Goal: Information Seeking & Learning: Learn about a topic

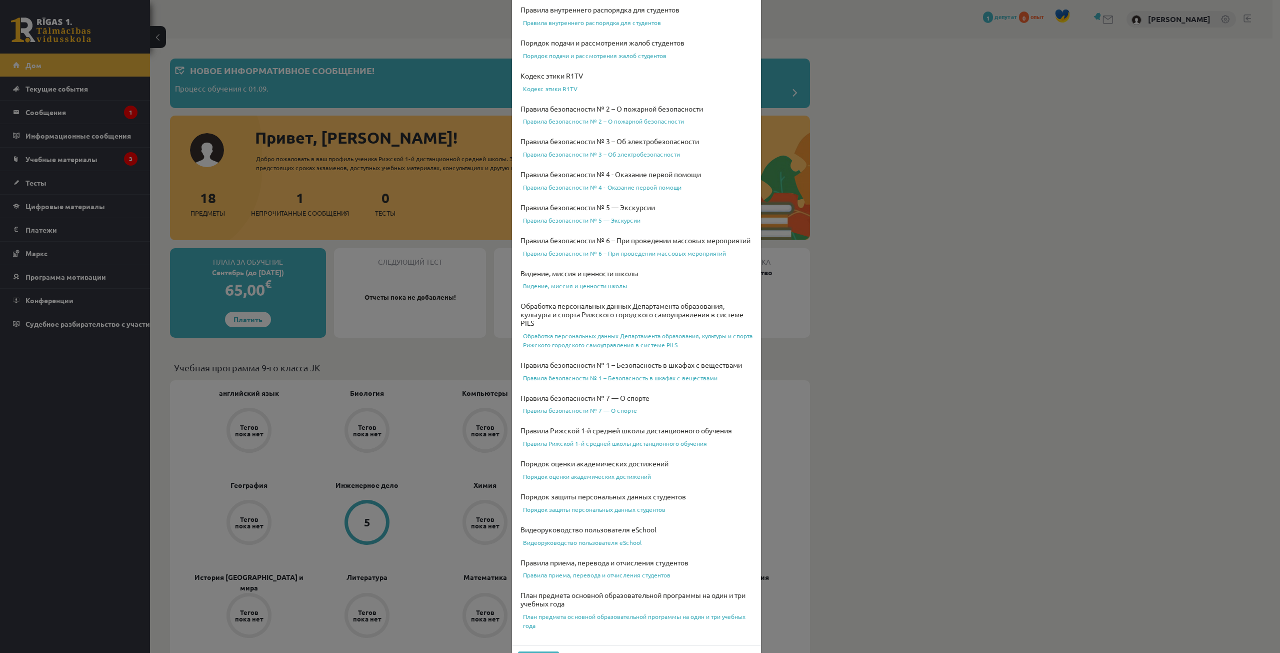
scroll to position [89, 0]
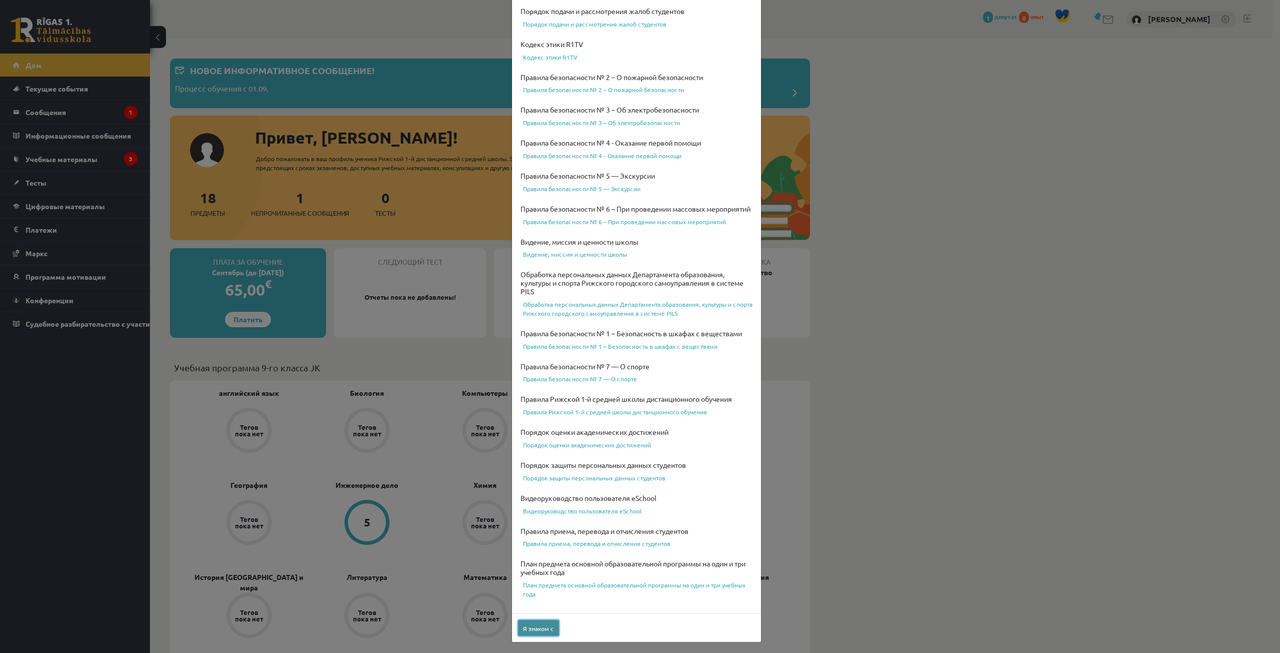
click at [546, 631] on font "Я знаком с" at bounding box center [538, 628] width 31 height 8
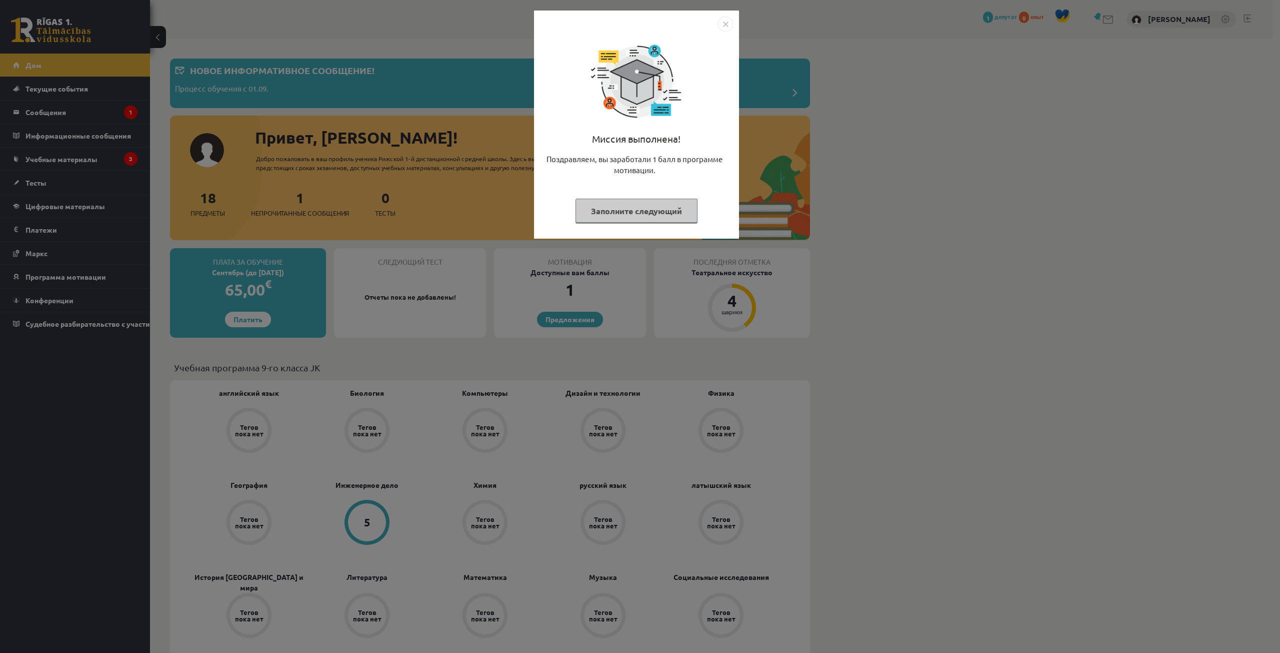
click at [680, 212] on font "Заполните следующий" at bounding box center [636, 211] width 91 height 11
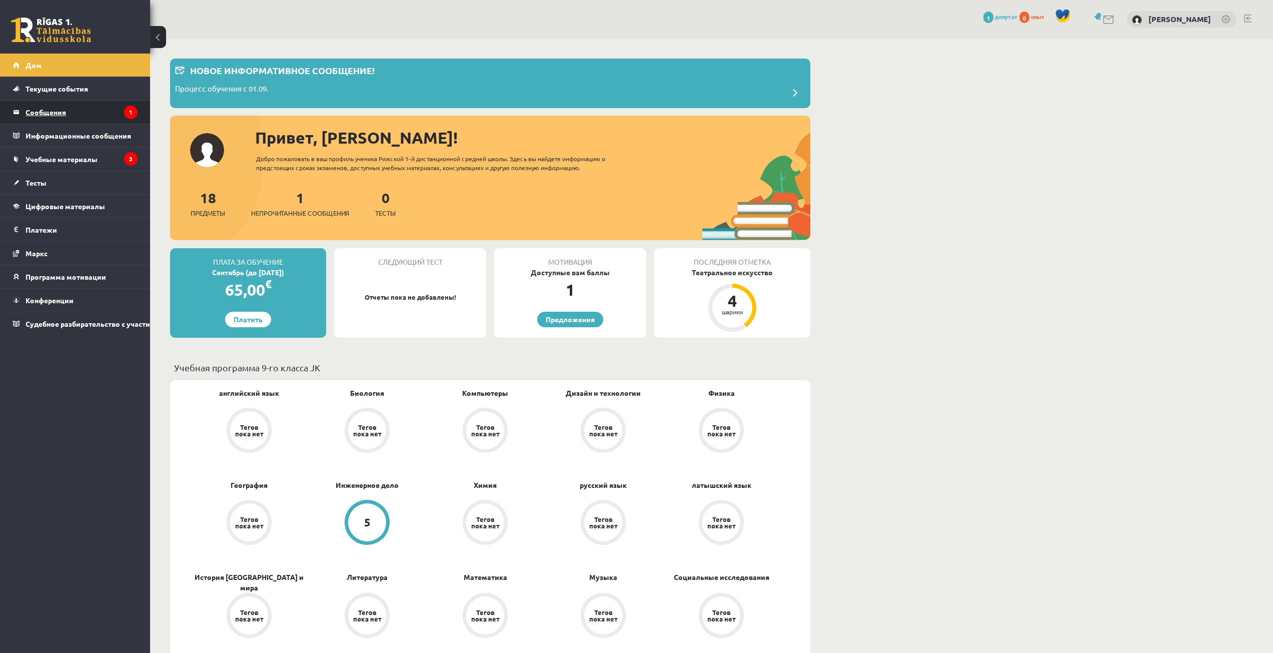
click at [98, 111] on legend "Сообщения 1" at bounding box center [82, 112] width 112 height 23
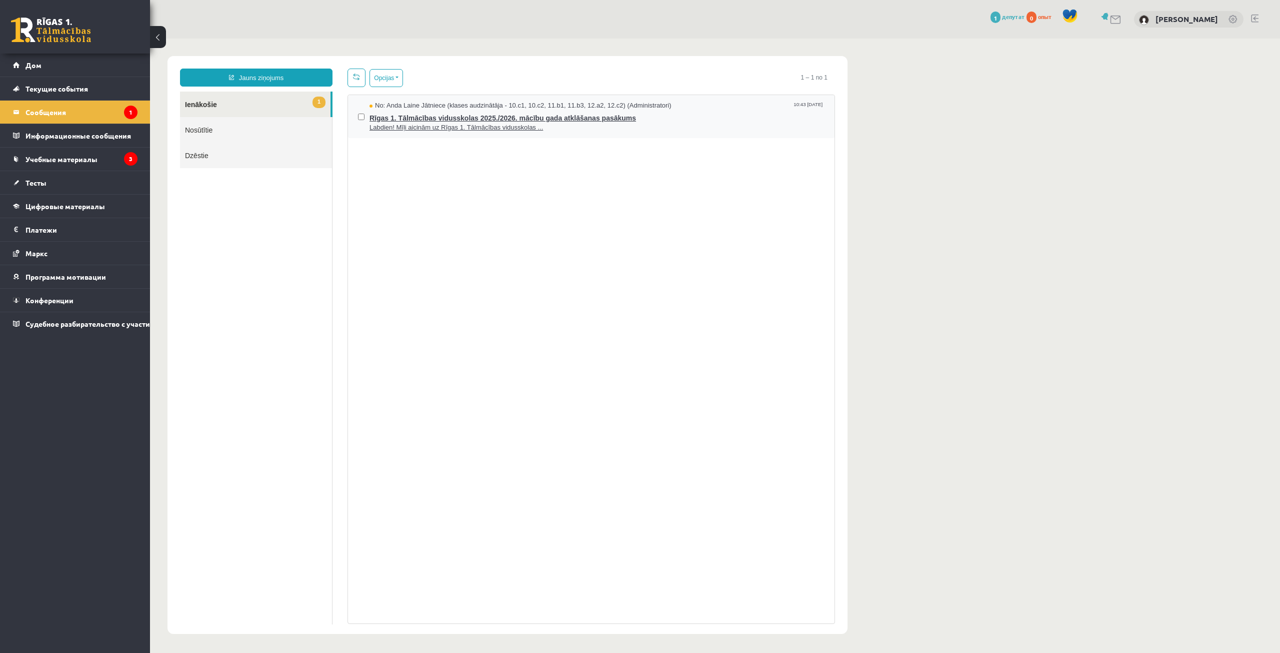
click at [597, 117] on span "Rīgas 1. Tālmācības vidusskolas 2025./2026. mācību gada atklāšanas pasākums" at bounding box center [597, 117] width 455 height 13
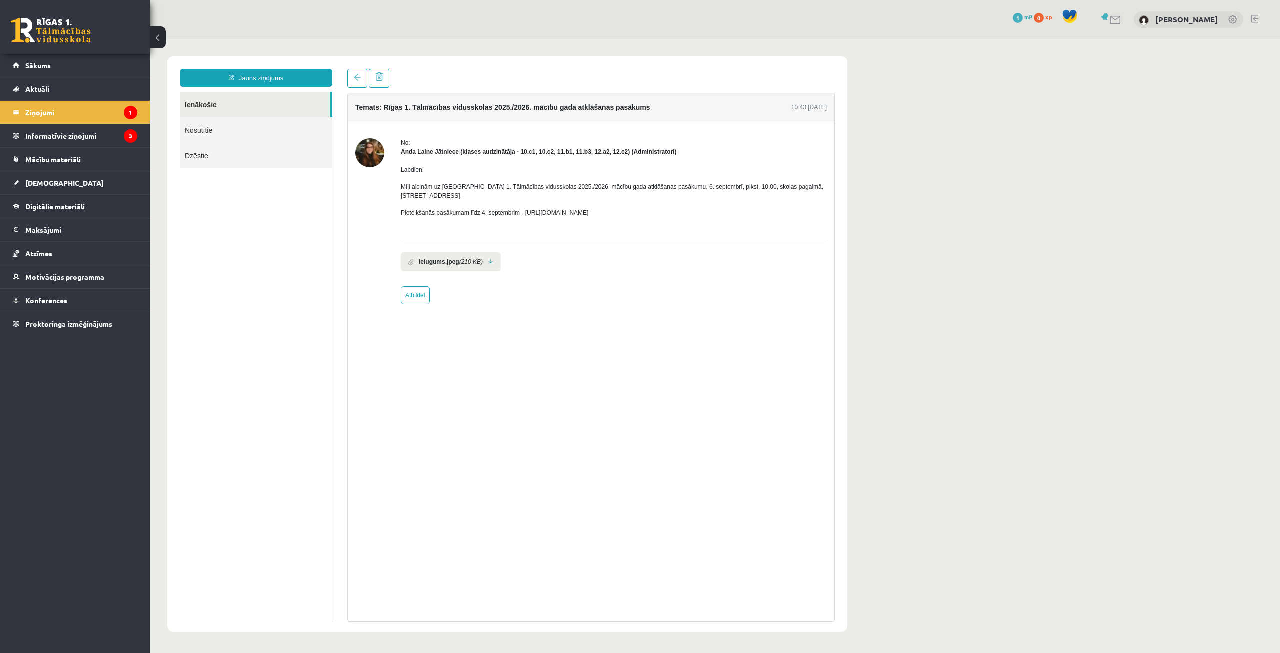
click at [779, 208] on p "Pieteikšanās pasākumam līdz 4. septembrim - https://forms.gle/3LWjJyadUWzknJDe9" at bounding box center [614, 212] width 426 height 9
click at [488, 259] on link at bounding box center [491, 262] width 6 height 7
click at [50, 111] on legend "Ziņojumi 1" at bounding box center [82, 112] width 112 height 23
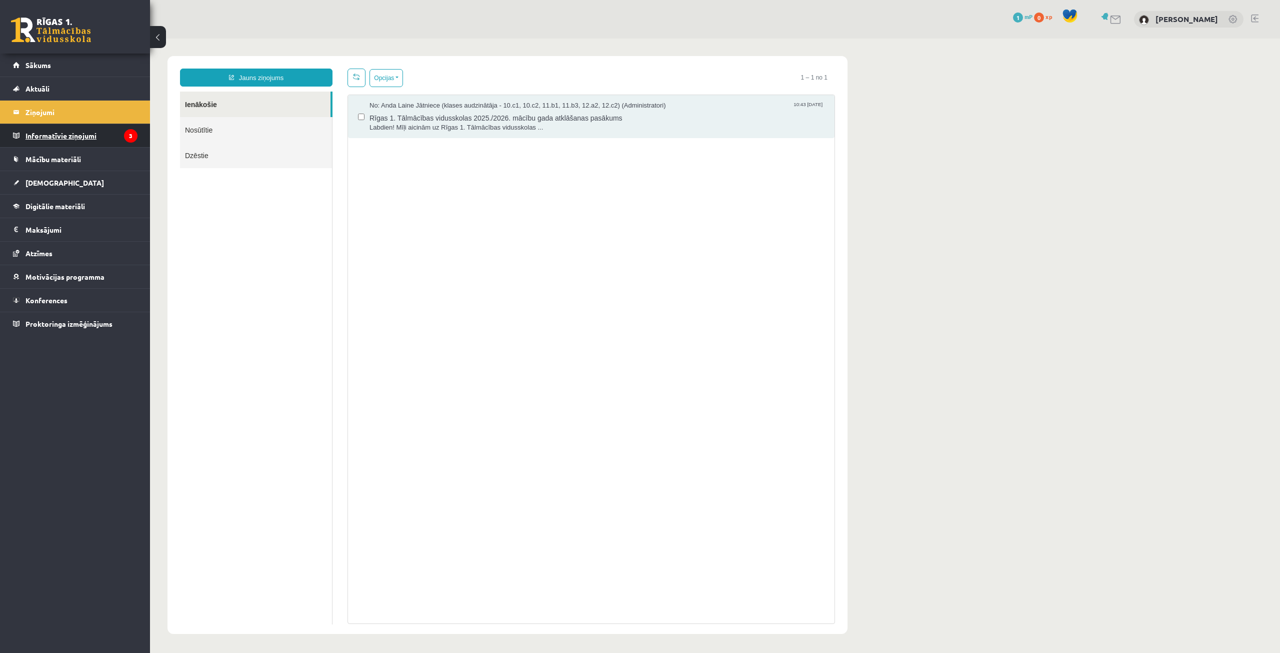
click at [58, 135] on legend "Informatīvie ziņojumi 3" at bounding box center [82, 135] width 112 height 23
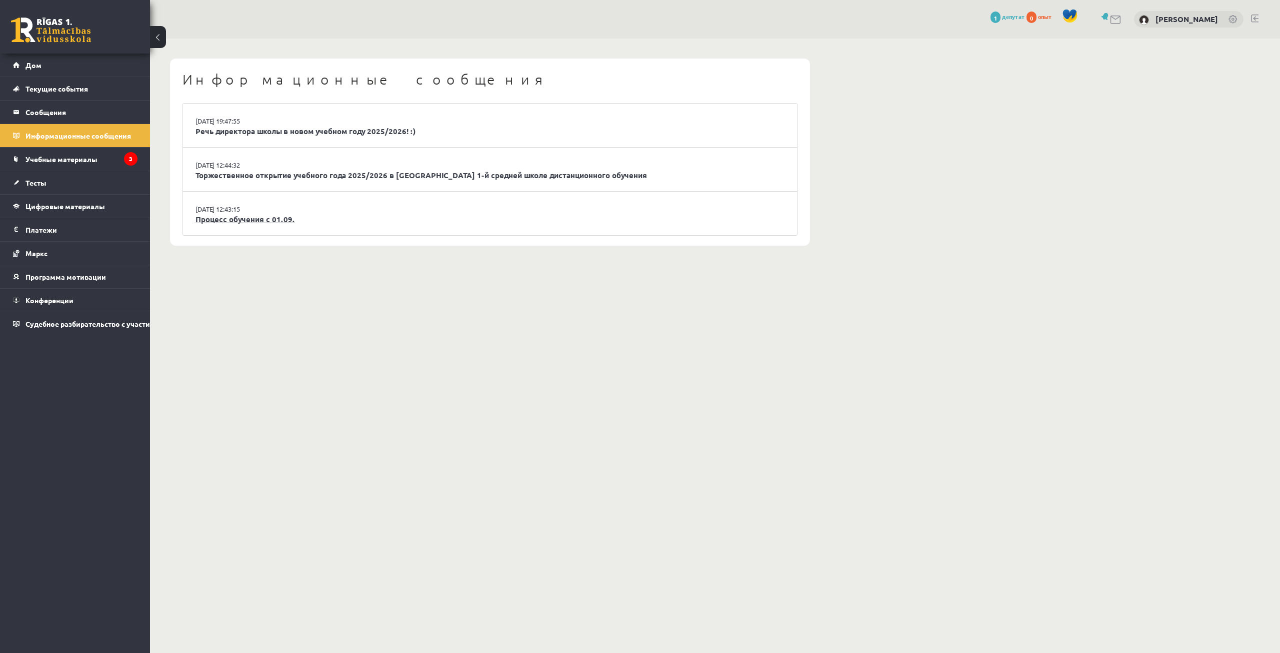
click at [269, 220] on font "Процесс обучения с 01.09." at bounding box center [246, 219] width 100 height 10
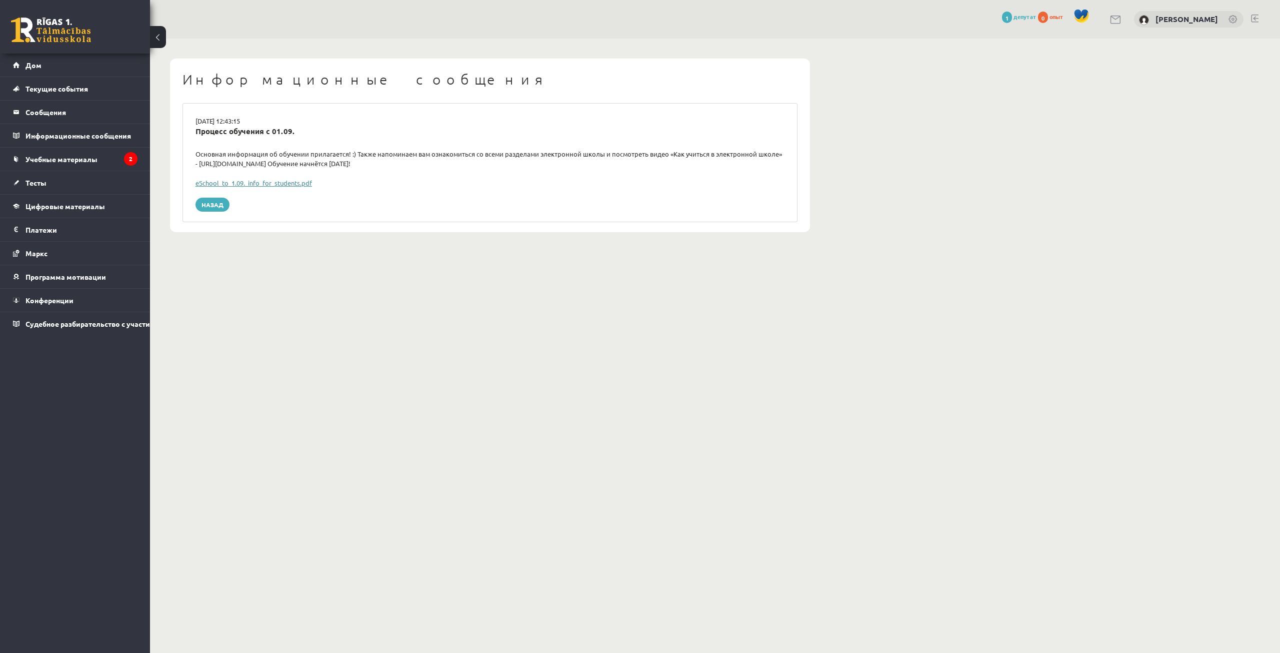
click at [285, 181] on font "eSchool_to_1.09._info_for_students.pdf" at bounding box center [254, 183] width 117 height 9
click at [211, 204] on font "Назад" at bounding box center [213, 205] width 22 height 8
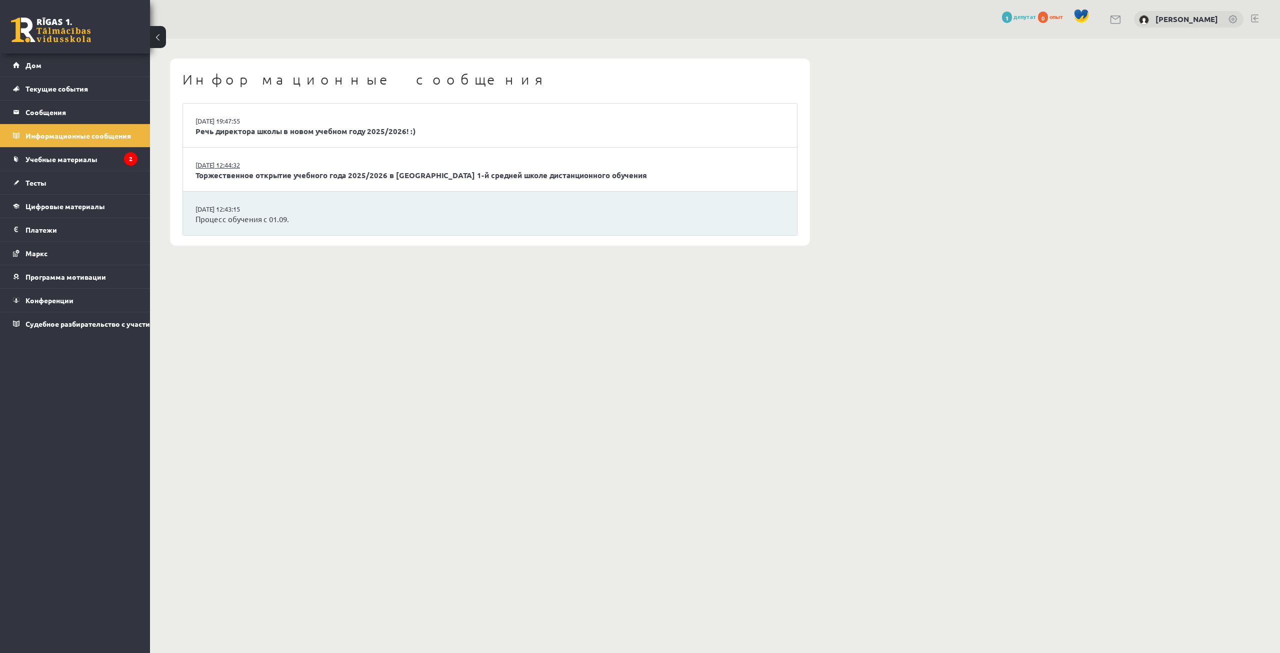
click at [238, 163] on font "29.08.2025 12:44:32" at bounding box center [218, 165] width 45 height 9
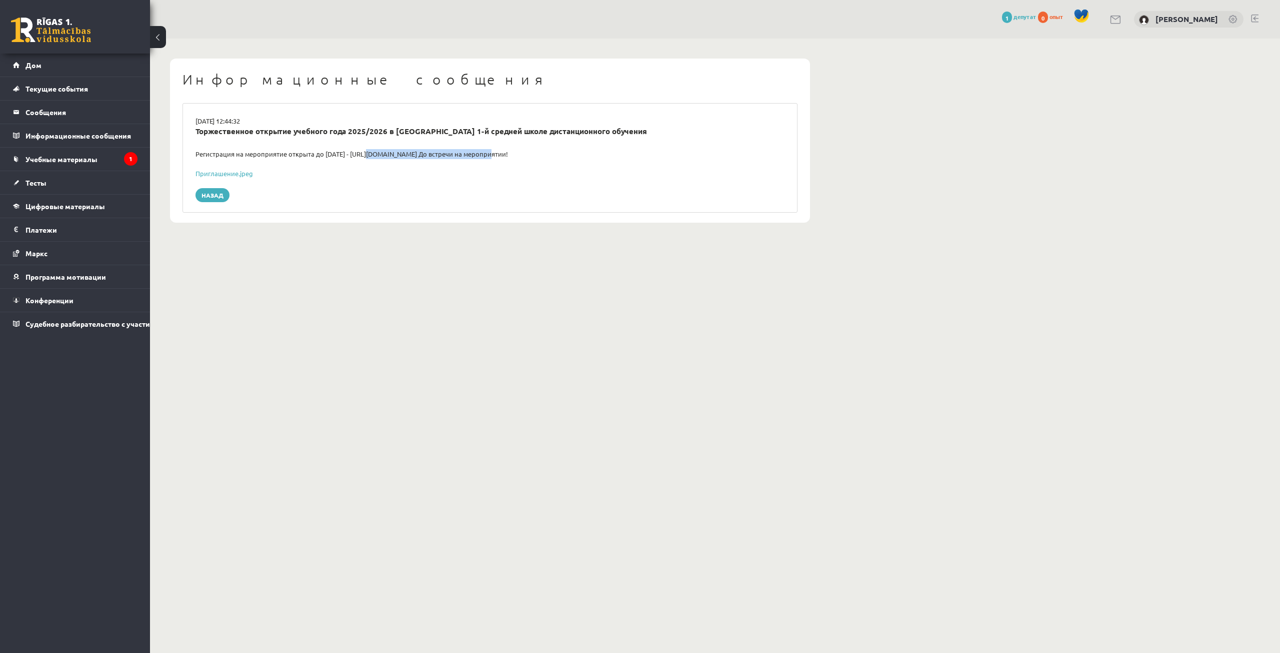
drag, startPoint x: 362, startPoint y: 151, endPoint x: 479, endPoint y: 158, distance: 117.8
click at [479, 158] on div "Регистрация на мероприятие открыта до 4 сентября - https://forms.gle/3LWjJyadUW…" at bounding box center [490, 154] width 604 height 10
click at [69, 161] on font "Учебные материалы" at bounding box center [62, 159] width 72 height 9
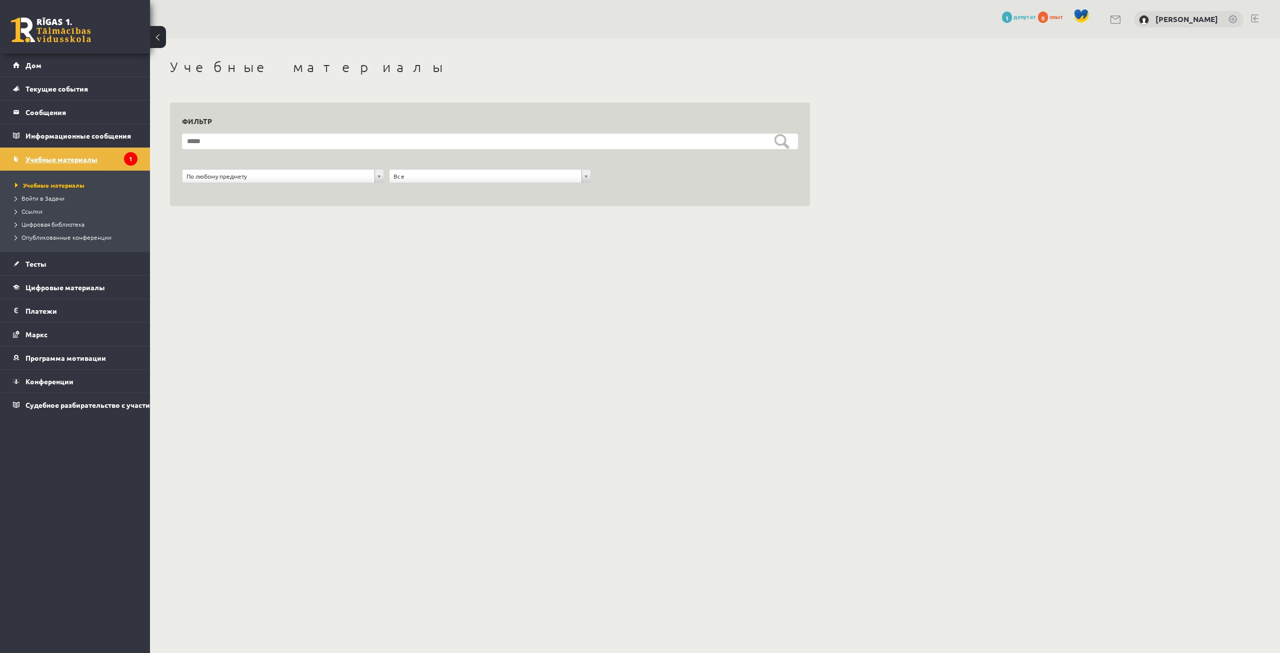
click at [85, 159] on font "Учебные материалы" at bounding box center [62, 159] width 72 height 9
click at [84, 177] on ul "Учебные материалы Войти в Задачи Ссылки Цифровая библиотека Опубликованные конф…" at bounding box center [75, 211] width 150 height 81
click at [79, 189] on link "Учебные материалы" at bounding box center [77, 185] width 125 height 9
click at [86, 61] on link "Дом" at bounding box center [75, 65] width 125 height 23
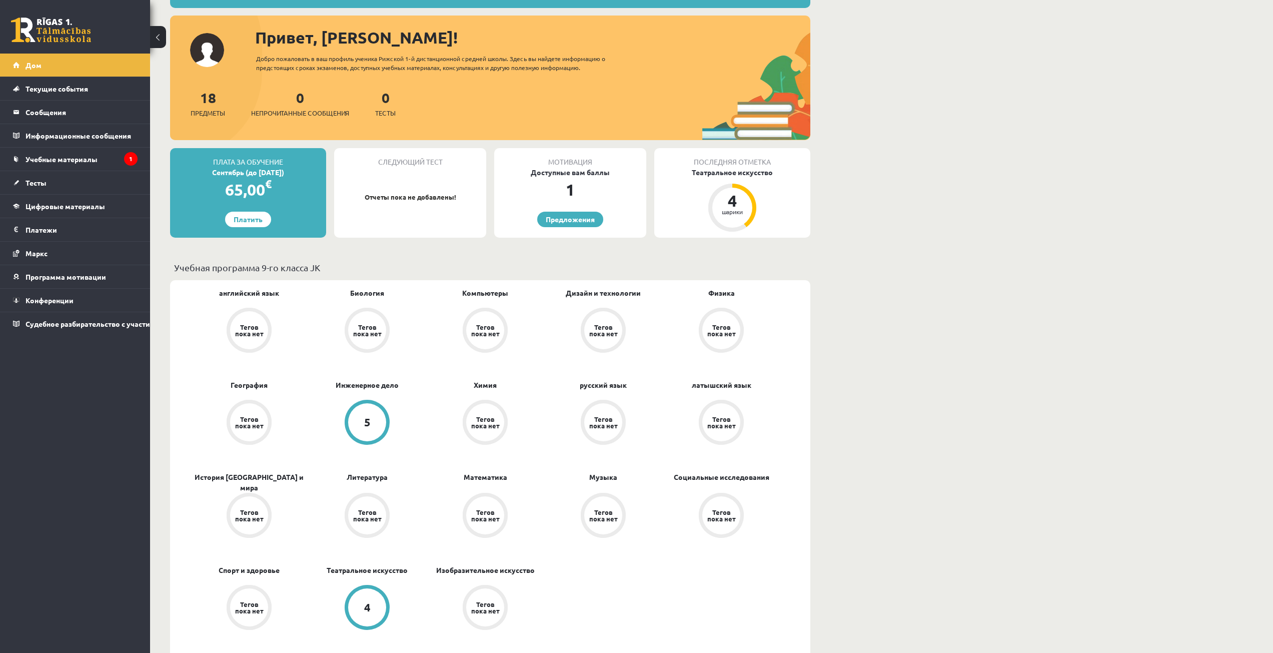
scroll to position [150, 0]
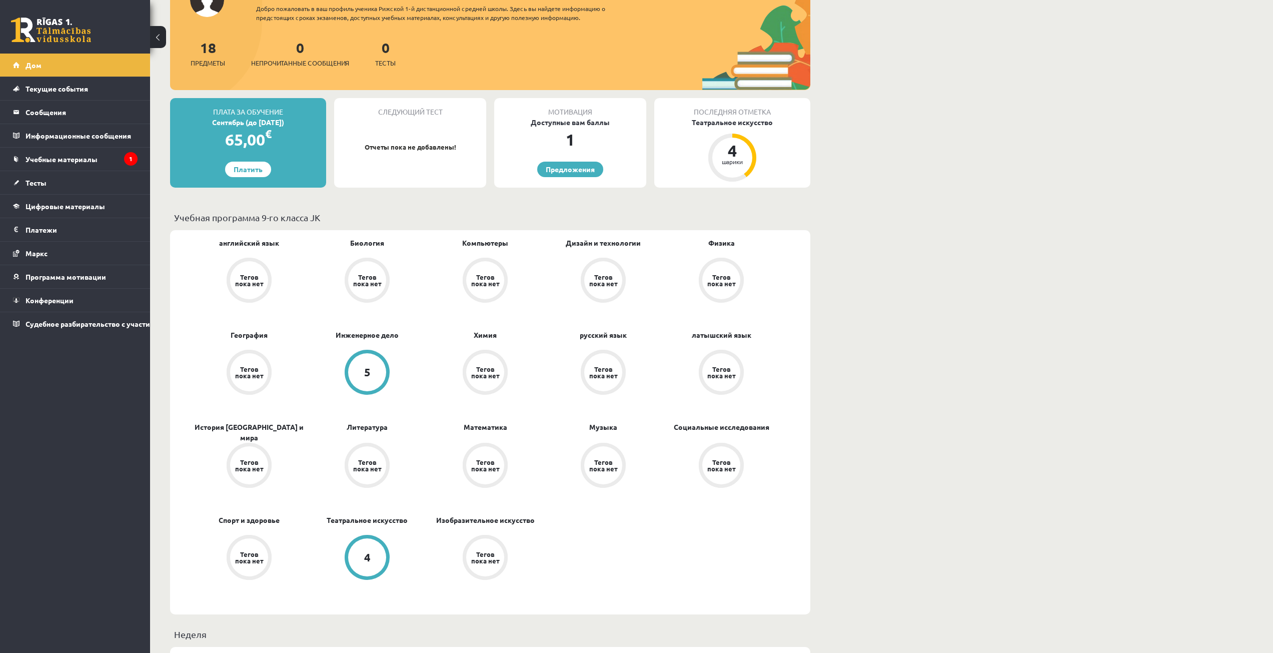
click at [728, 261] on div "Тегов пока нет" at bounding box center [721, 280] width 45 height 45
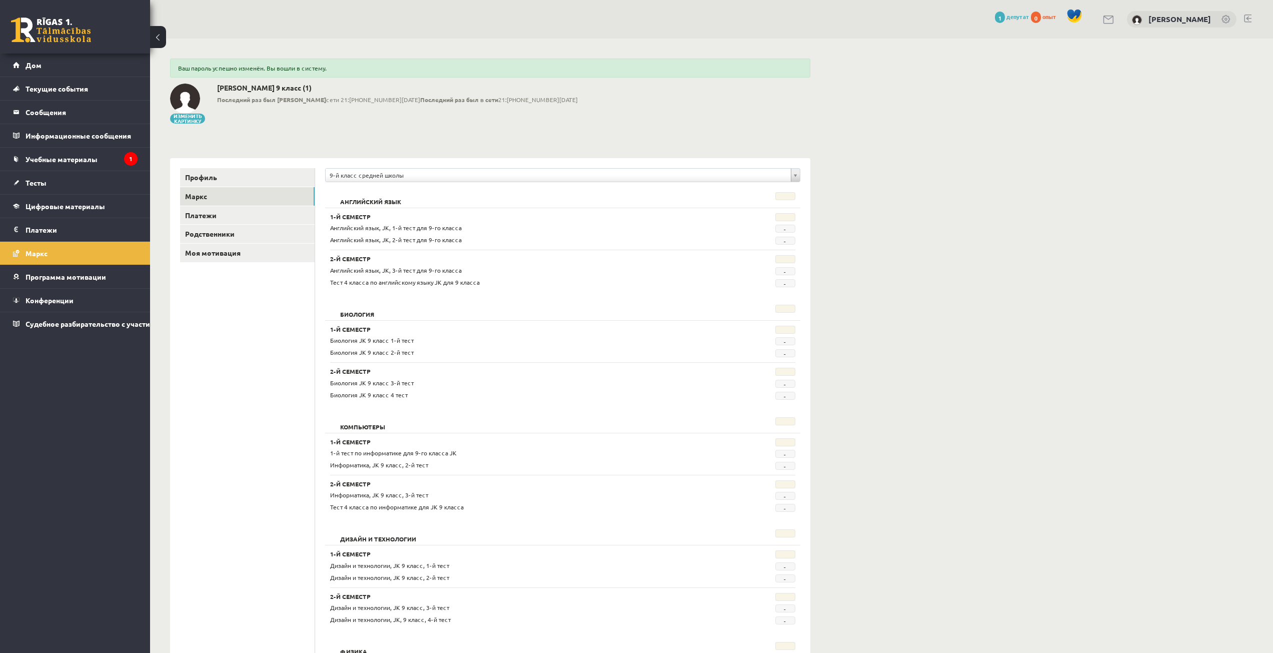
click at [785, 242] on font "-" at bounding box center [785, 241] width 3 height 8
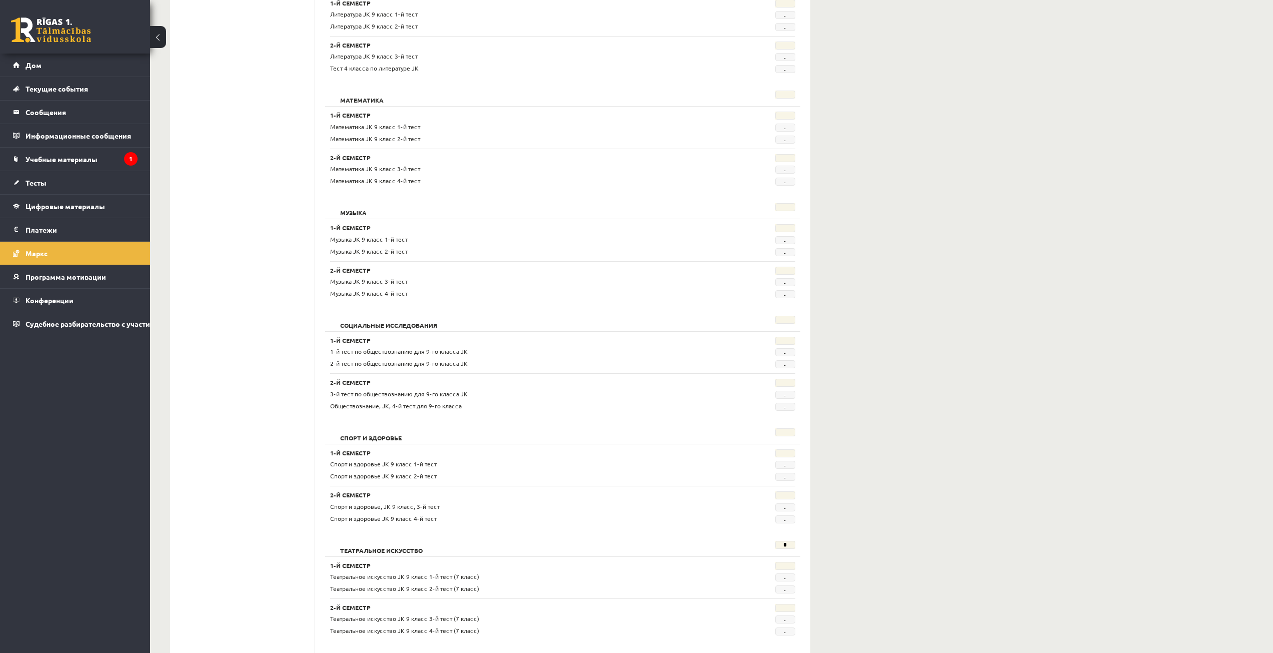
scroll to position [1588, 0]
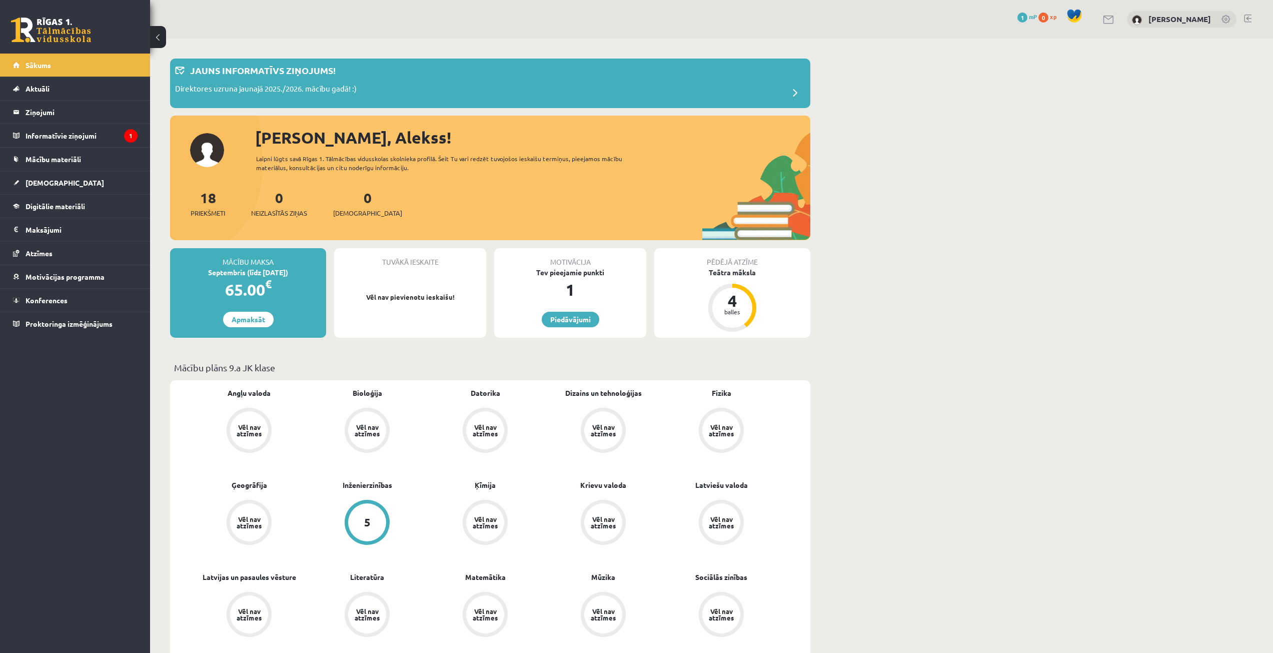
scroll to position [150, 0]
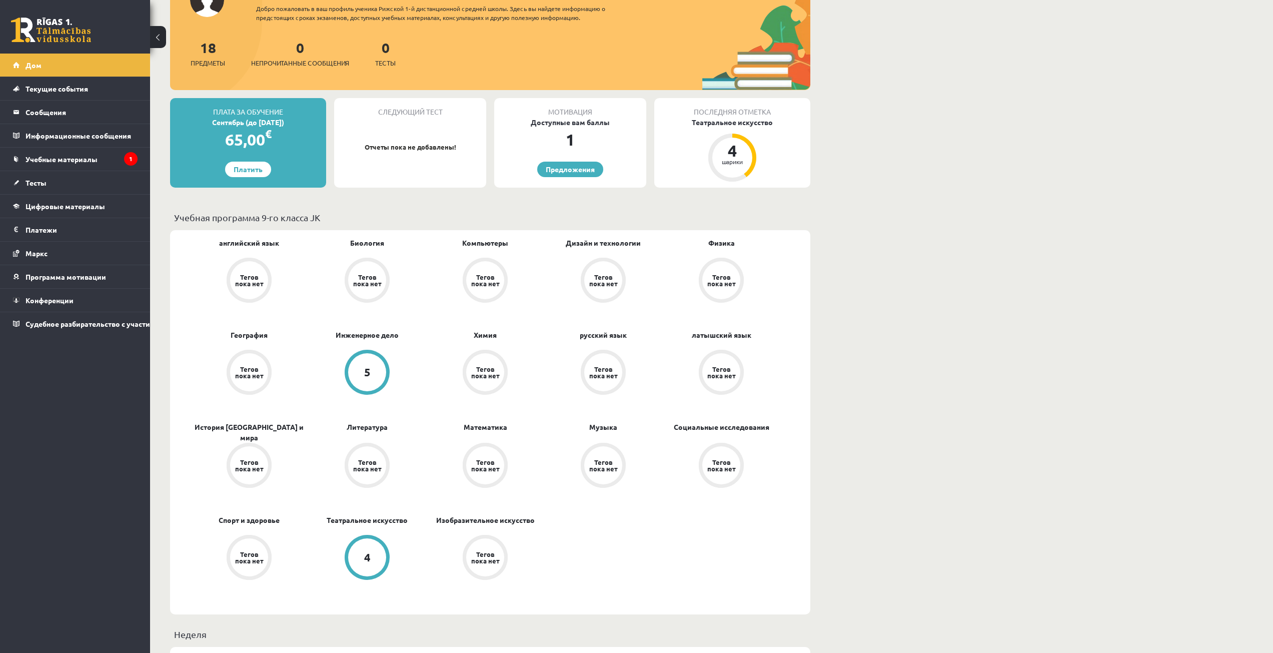
click at [360, 376] on div "5" at bounding box center [367, 372] width 38 height 38
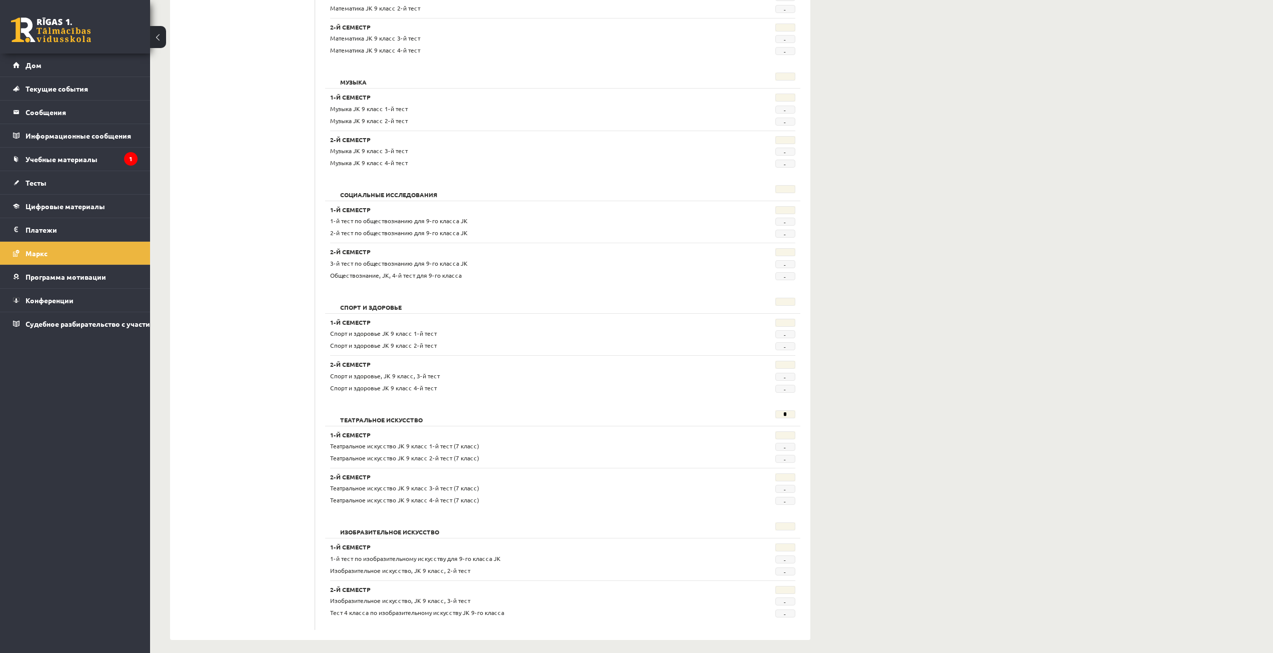
scroll to position [1563, 0]
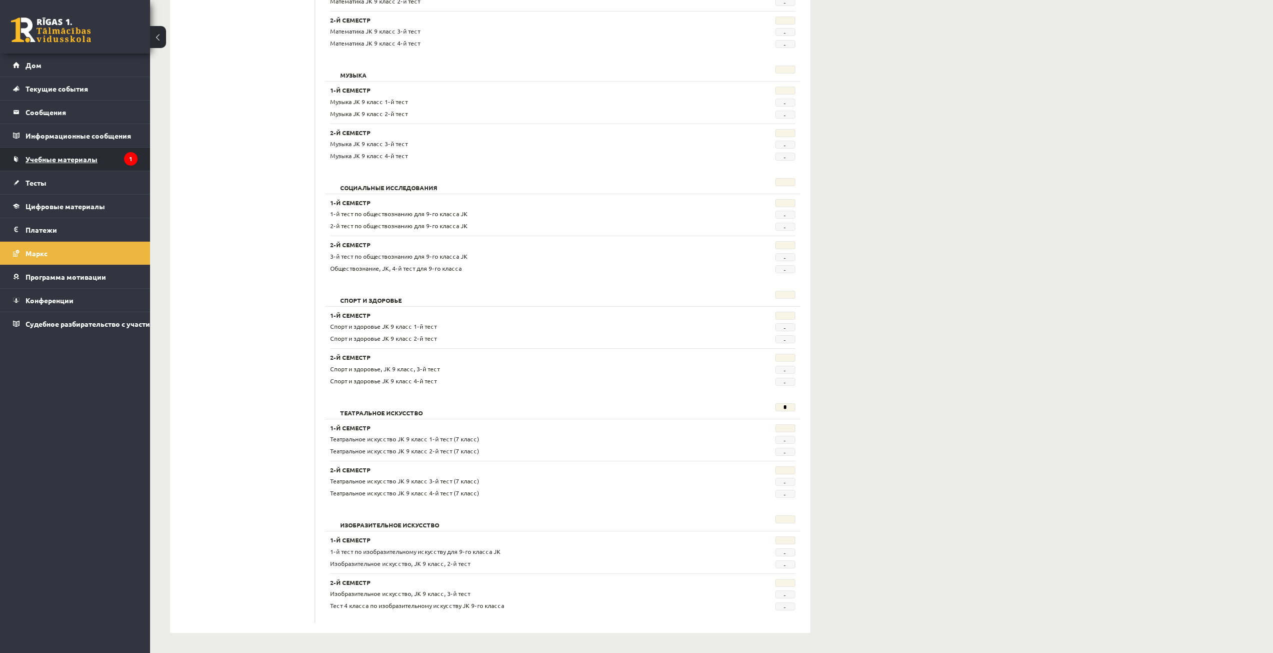
click at [67, 167] on link "Учебные материалы" at bounding box center [75, 159] width 125 height 23
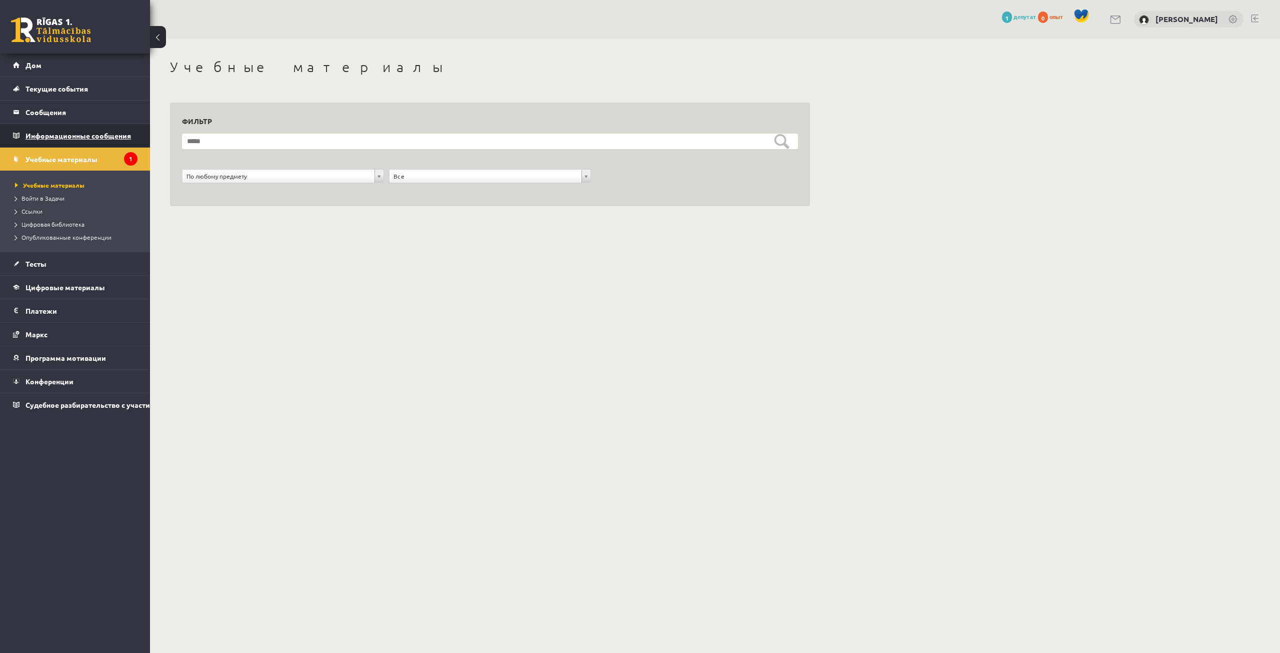
click at [101, 128] on legend "Информационные сообщения 1" at bounding box center [82, 135] width 112 height 23
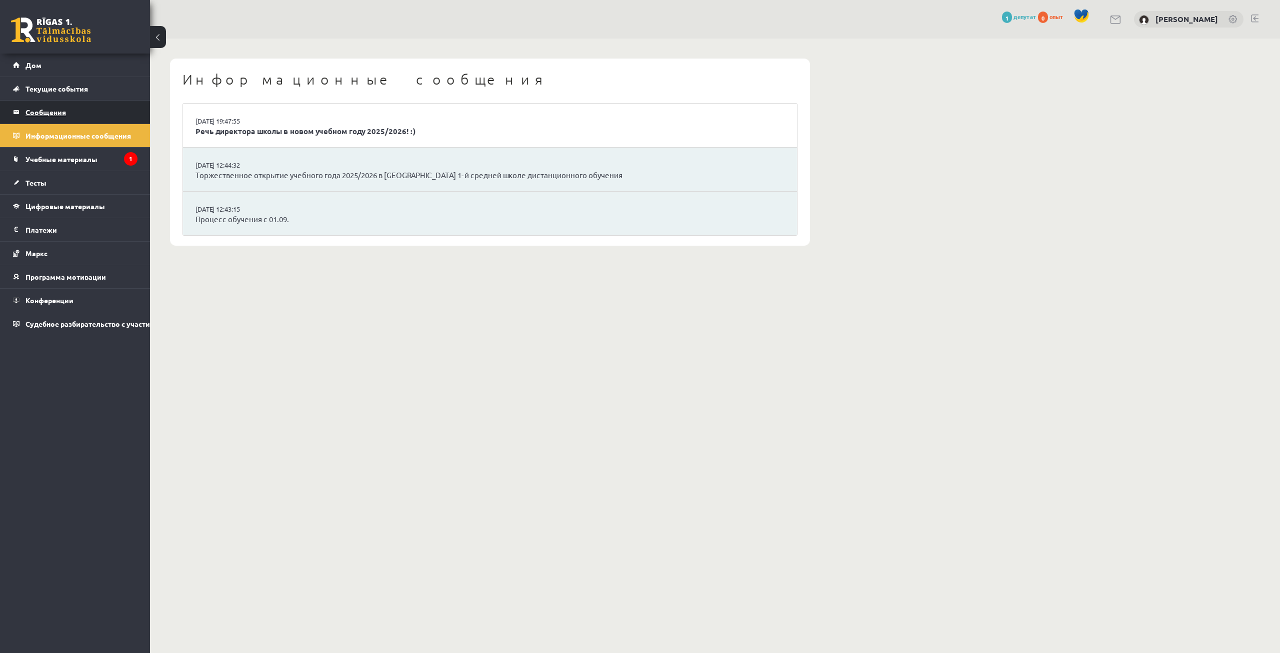
click at [101, 115] on legend "Сообщения 0" at bounding box center [82, 112] width 112 height 23
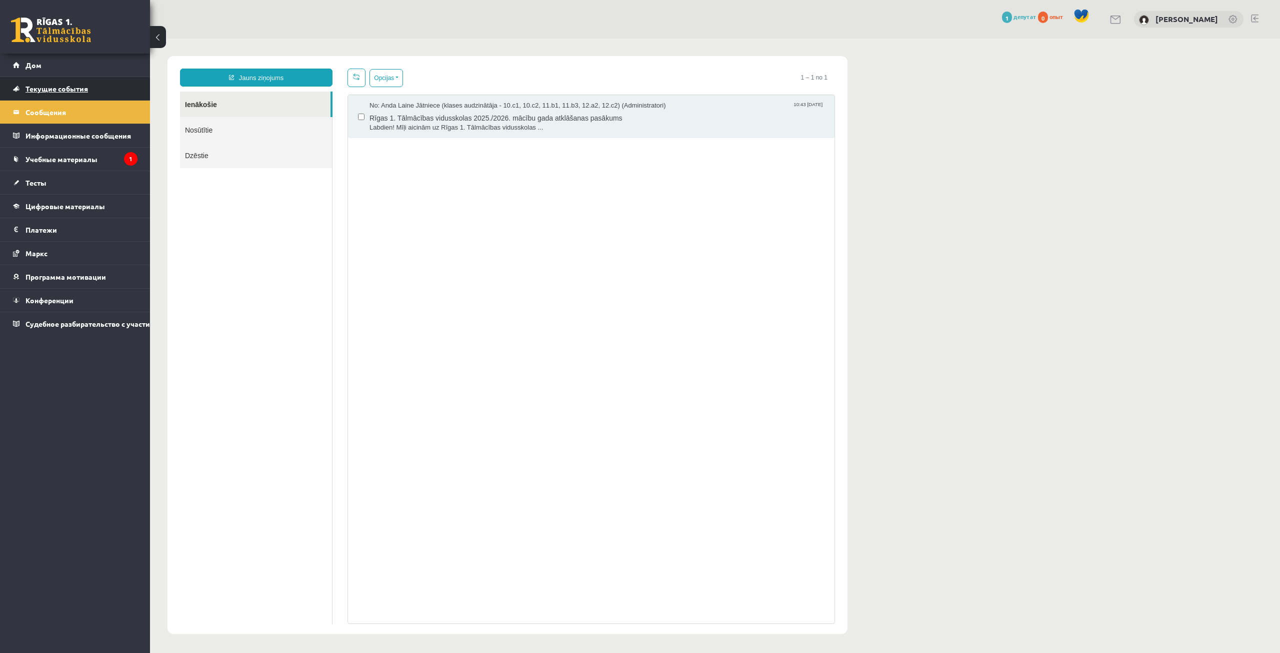
click at [108, 91] on link "Текущие события" at bounding box center [75, 88] width 125 height 23
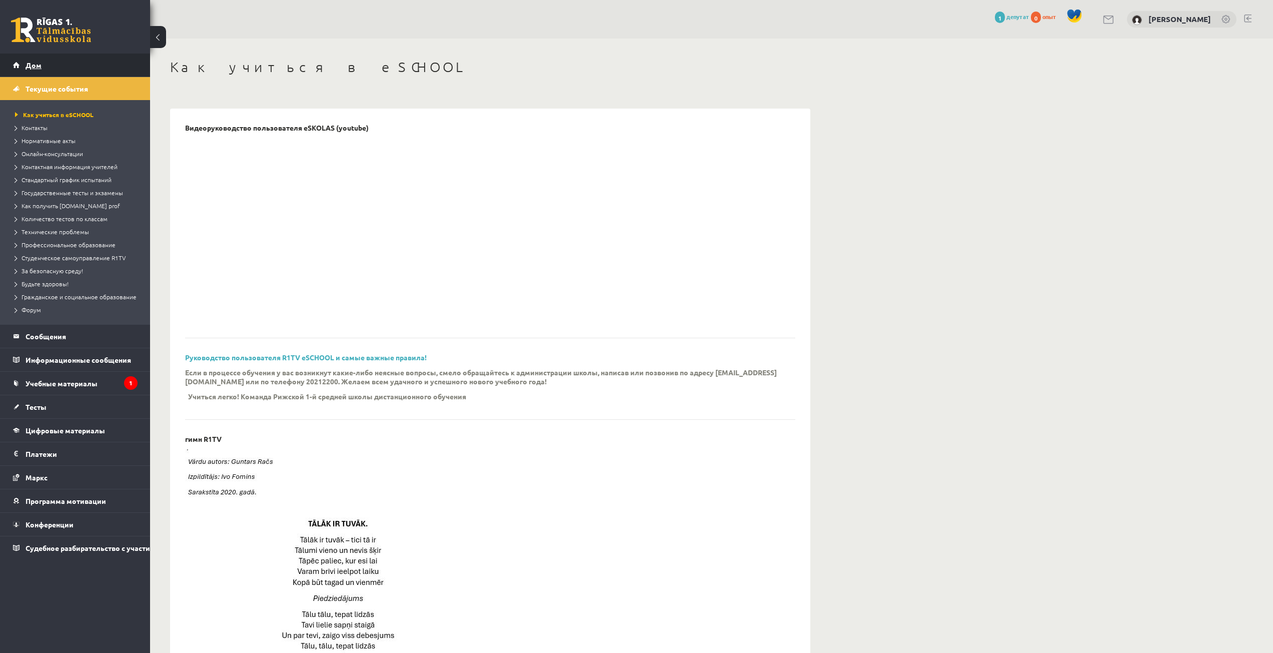
click at [89, 67] on link "Дом" at bounding box center [75, 65] width 125 height 23
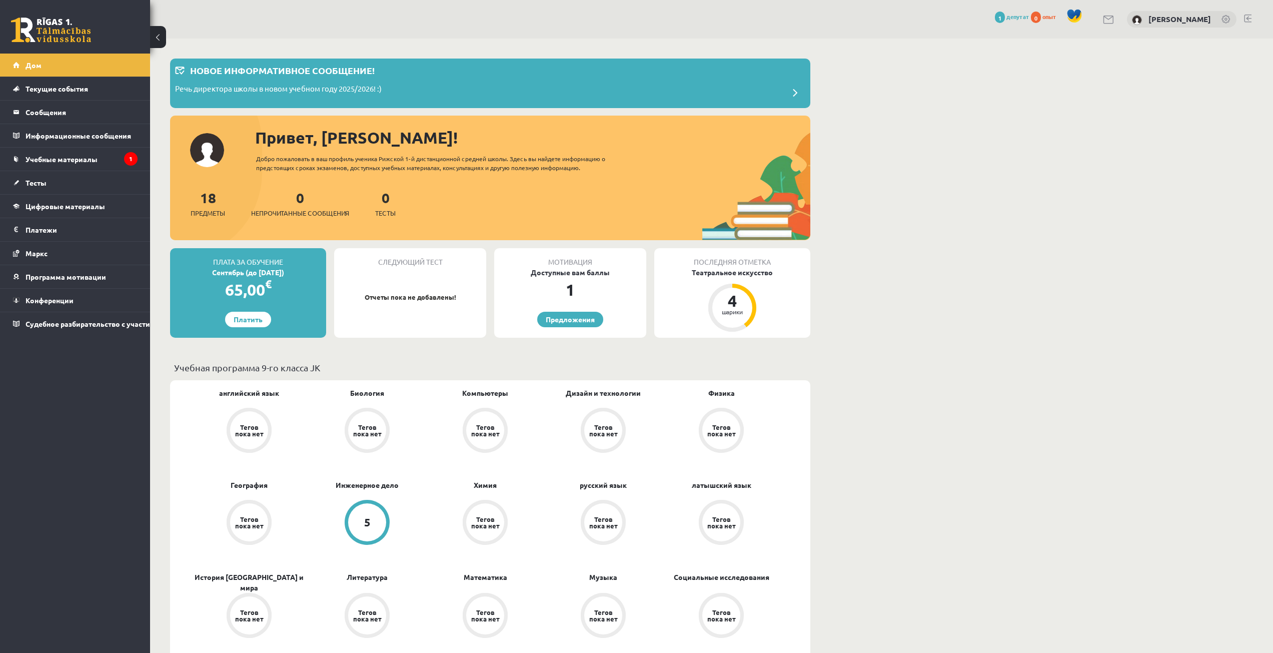
click at [287, 283] on div "65,00 €" at bounding box center [248, 290] width 156 height 24
click at [261, 321] on font "Платить" at bounding box center [248, 319] width 29 height 9
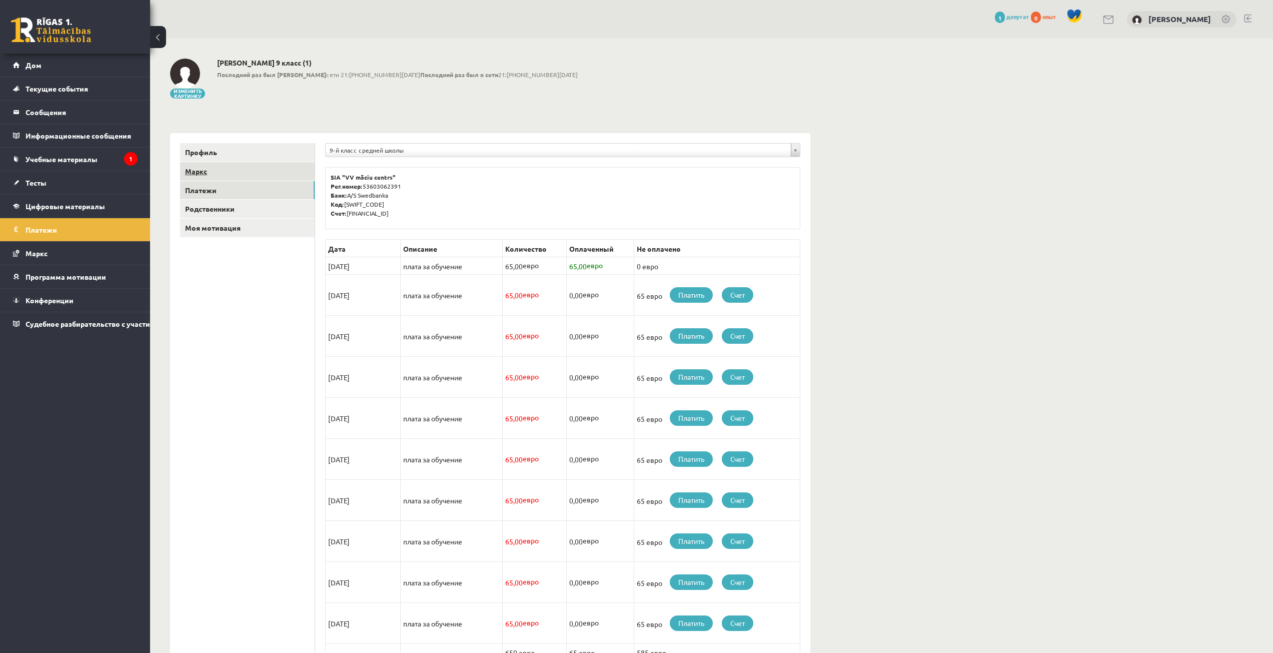
click at [262, 171] on link "Маркс" at bounding box center [247, 171] width 135 height 19
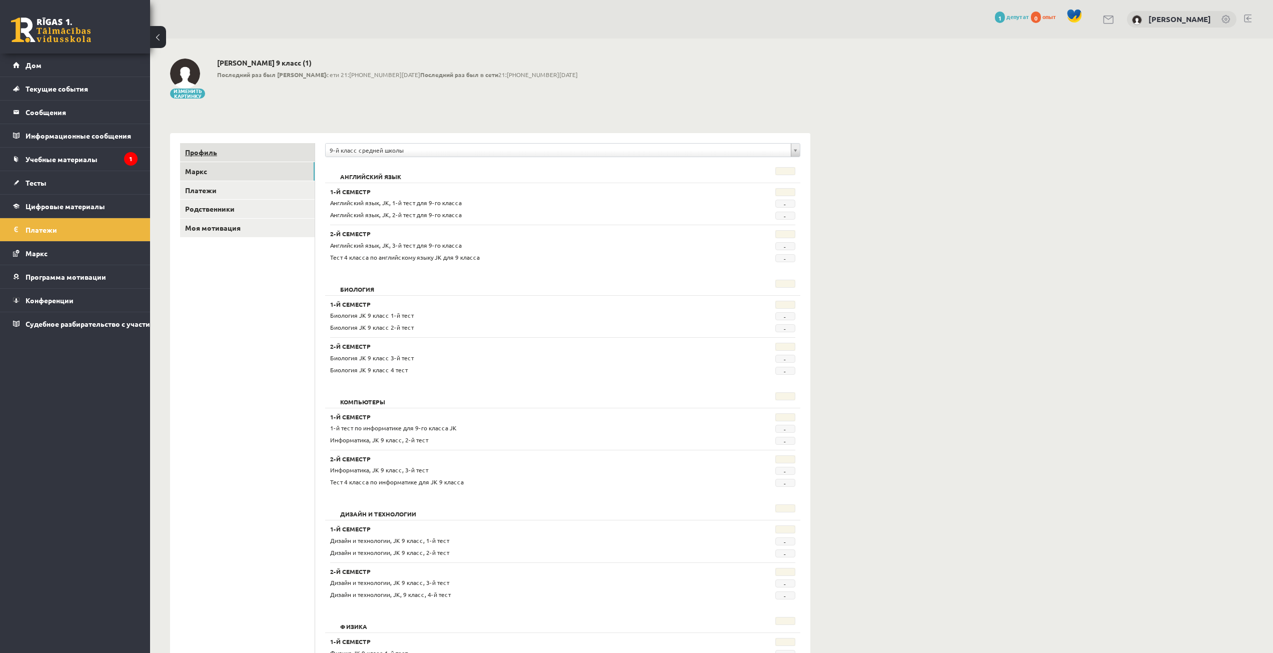
click at [217, 155] on link "Профиль" at bounding box center [247, 152] width 135 height 19
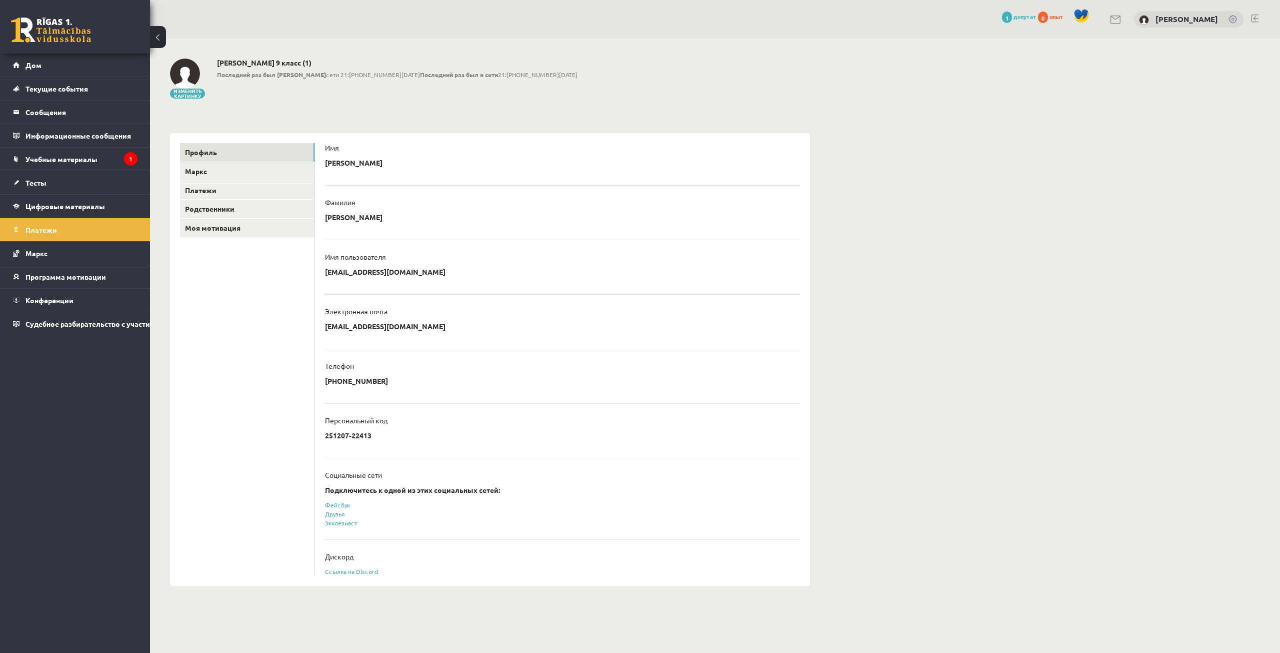
click at [402, 270] on font "[EMAIL_ADDRESS][DOMAIN_NAME]" at bounding box center [385, 271] width 121 height 9
drag, startPoint x: 386, startPoint y: 268, endPoint x: 326, endPoint y: 268, distance: 60.0
click at [337, 268] on font "[EMAIL_ADDRESS][DOMAIN_NAME]" at bounding box center [385, 271] width 121 height 9
click at [332, 264] on div "Имя пользователя" at bounding box center [562, 259] width 475 height 15
click at [95, 323] on font "Судебное разбирательство с участием [PERSON_NAME]" at bounding box center [122, 323] width 193 height 9
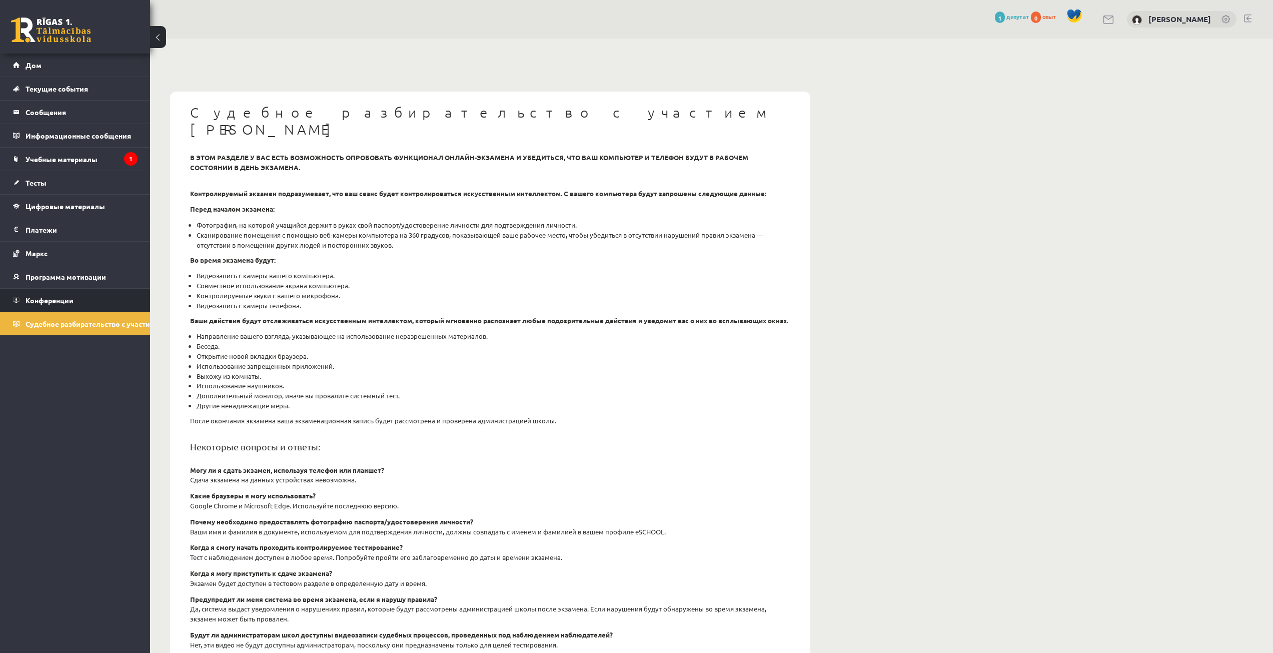
click at [101, 296] on link "Конференции" at bounding box center [75, 300] width 125 height 23
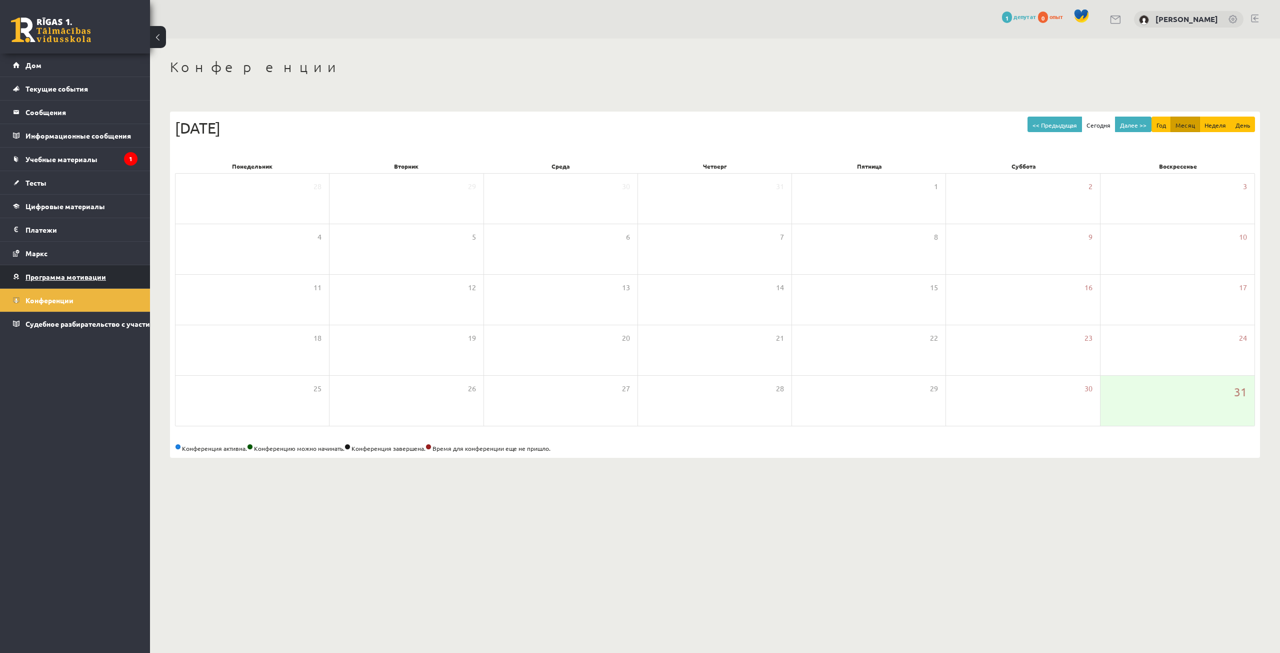
click at [123, 274] on link "Программа мотивации" at bounding box center [75, 276] width 125 height 23
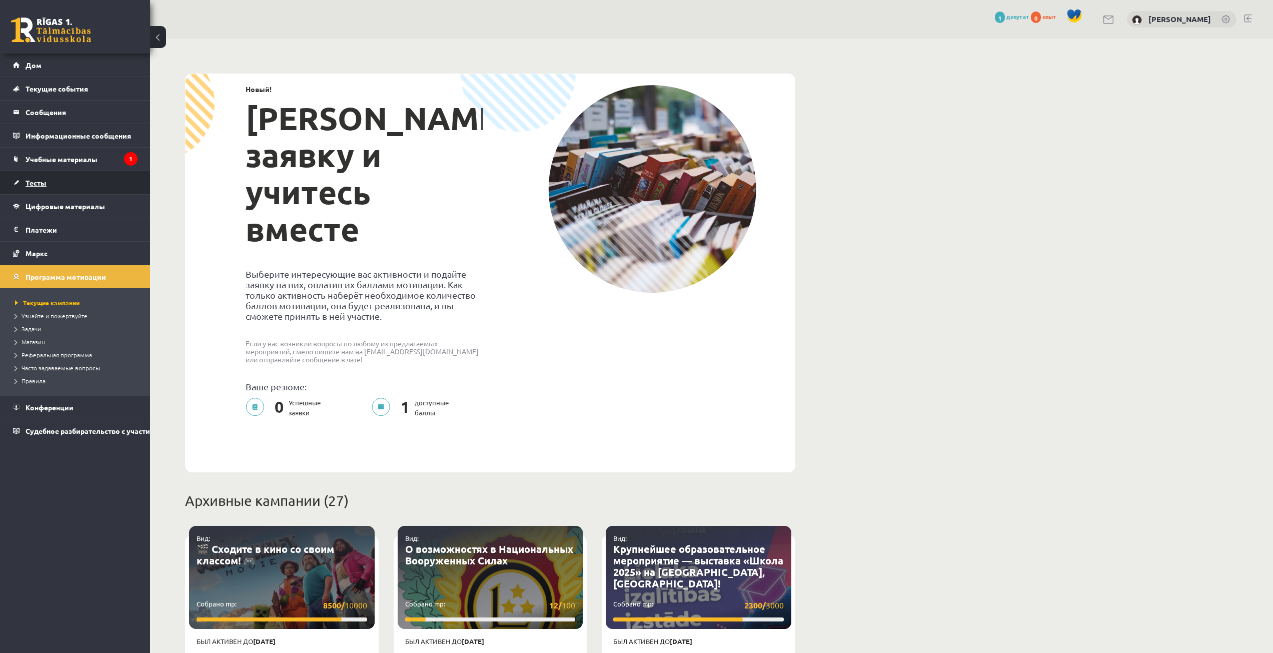
click at [98, 172] on link "Тесты" at bounding box center [75, 182] width 125 height 23
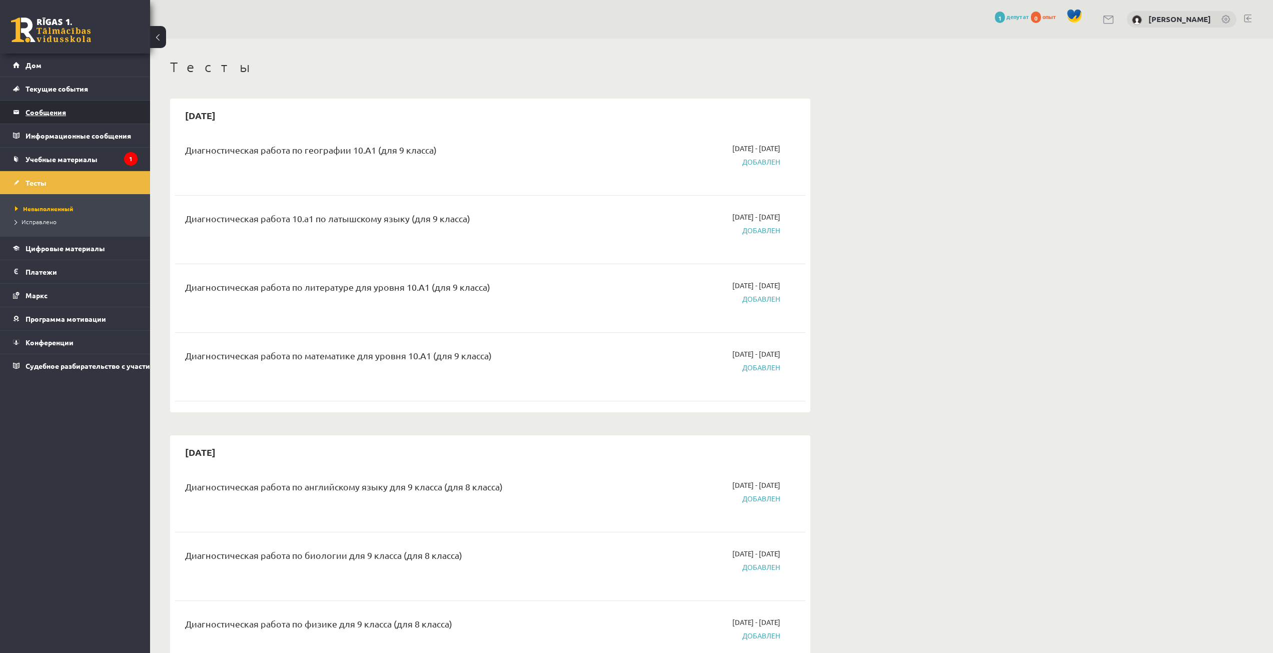
click at [79, 112] on legend "Сообщения 0" at bounding box center [82, 112] width 112 height 23
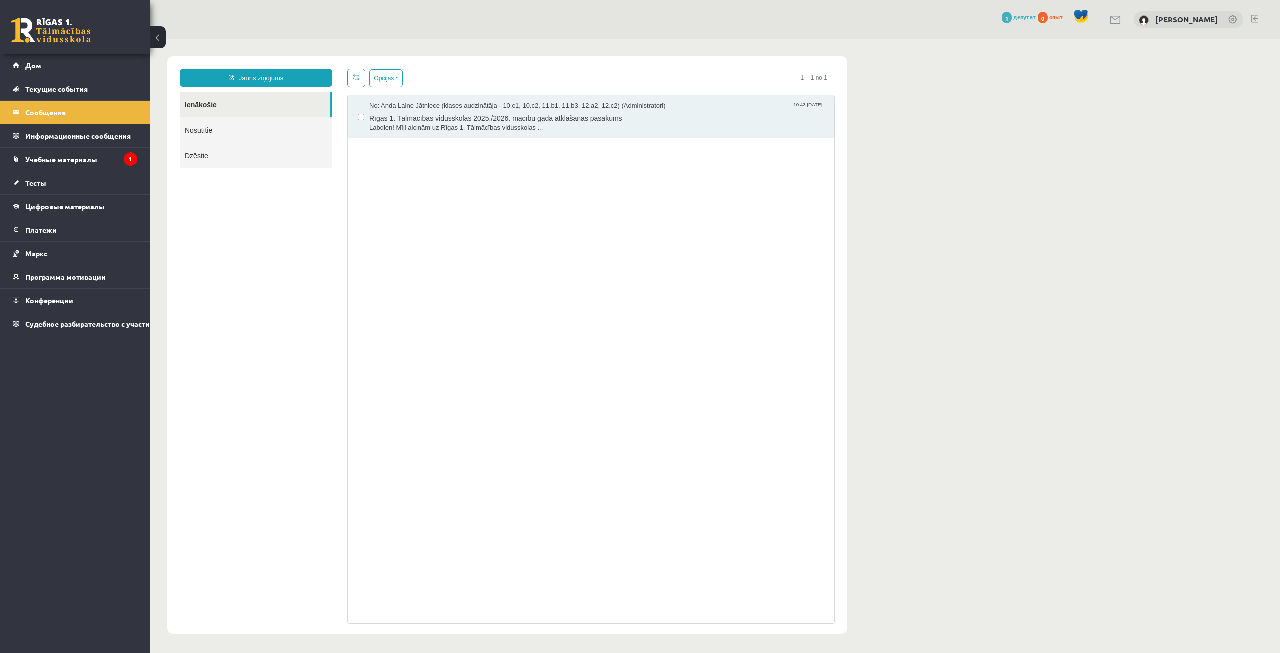
click at [1280, 372] on body "Jauns ziņojums Ienākošie Nosūtītie Dzēstie ********* ********* ******* Opcijas …" at bounding box center [715, 345] width 1130 height 613
